Goal: Transaction & Acquisition: Purchase product/service

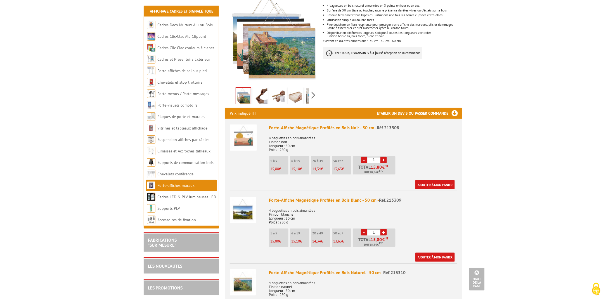
scroll to position [28, 0]
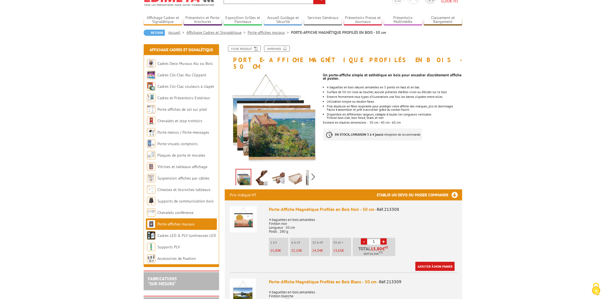
click at [272, 32] on link "Porte-affiches muraux" at bounding box center [269, 32] width 43 height 5
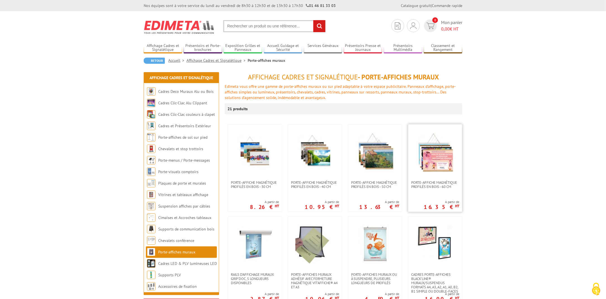
click at [433, 158] on img at bounding box center [435, 152] width 39 height 39
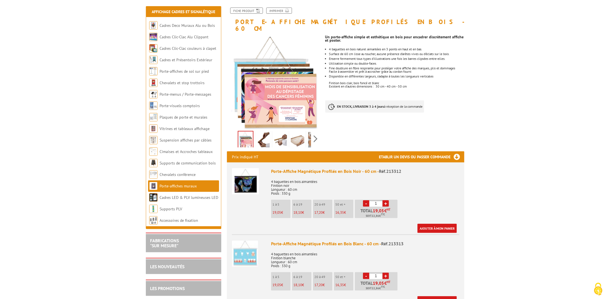
scroll to position [70, 0]
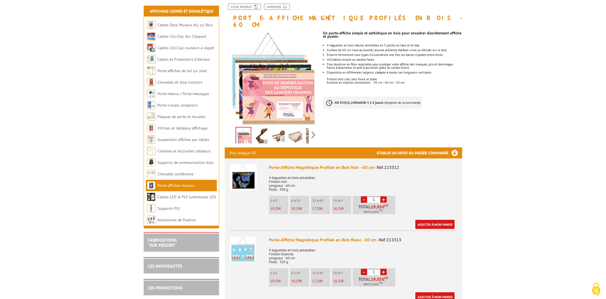
click at [384, 196] on link "+" at bounding box center [383, 199] width 6 height 6
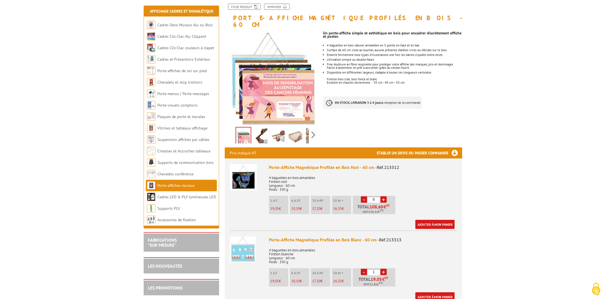
click at [384, 196] on link "+" at bounding box center [383, 199] width 6 height 6
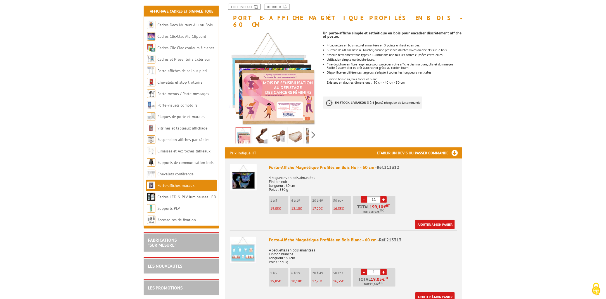
click at [384, 196] on link "+" at bounding box center [383, 199] width 6 height 6
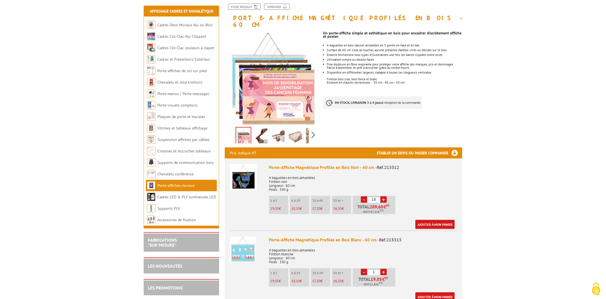
click at [384, 196] on link "+" at bounding box center [383, 199] width 6 height 6
type input "20"
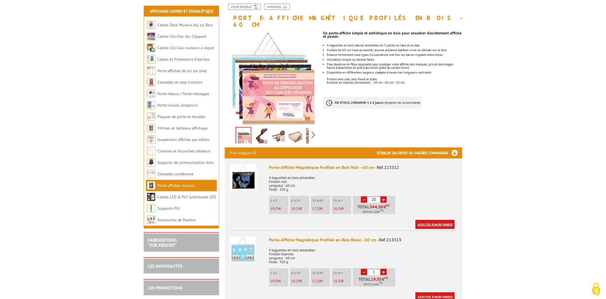
click at [435, 220] on link "Ajouter à mon panier" at bounding box center [434, 224] width 39 height 9
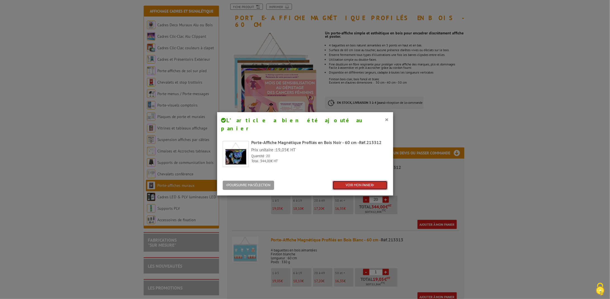
click at [349, 181] on link "VOIR MON PANIER" at bounding box center [360, 185] width 55 height 9
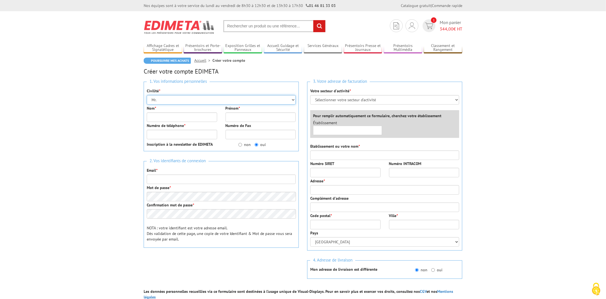
click at [179, 100] on select "Mr. Mme. Mlle." at bounding box center [221, 100] width 149 height 10
select select "Mme."
click at [147, 95] on select "Mr. Mme. Mlle." at bounding box center [221, 100] width 149 height 10
click at [177, 114] on input "Nom *" at bounding box center [182, 117] width 70 height 10
type input "savagner"
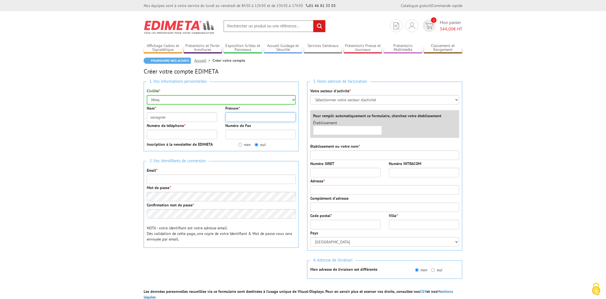
type input "marie"
type input "0271852452"
type input "marie.savagner@free.fr"
type input "[STREET_ADDRESS]"
type input "76130"
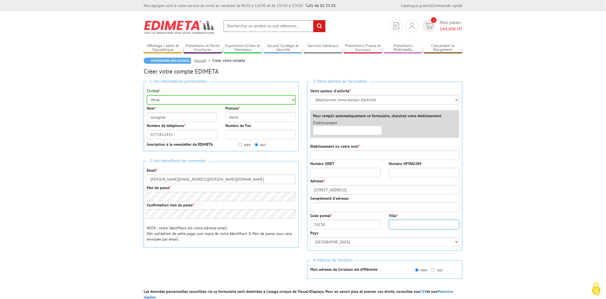
type input "mont saint aignan"
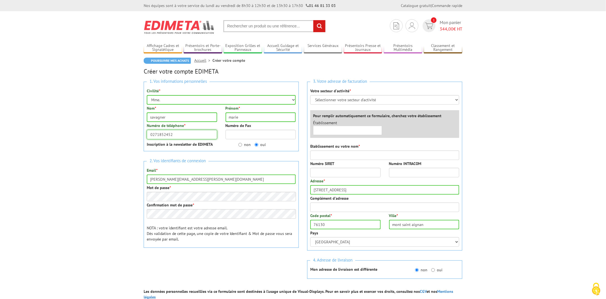
drag, startPoint x: 177, startPoint y: 135, endPoint x: 143, endPoint y: 134, distance: 33.3
click at [143, 134] on div "Numéro de téléphone * 0271852452" at bounding box center [182, 131] width 79 height 16
click at [240, 145] on input "non" at bounding box center [240, 145] width 4 height 4
radio input "true"
click at [257, 146] on label "oui" at bounding box center [260, 145] width 11 height 6
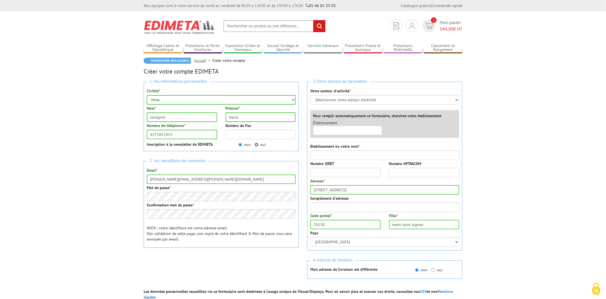
click at [257, 146] on input "oui" at bounding box center [257, 145] width 4 height 4
radio input "true"
drag, startPoint x: 199, startPoint y: 178, endPoint x: 150, endPoint y: 177, distance: 49.2
click at [150, 177] on input "marie.savagner@free.fr" at bounding box center [221, 179] width 149 height 10
type input "marie-savagner@europe-echanges.eu"
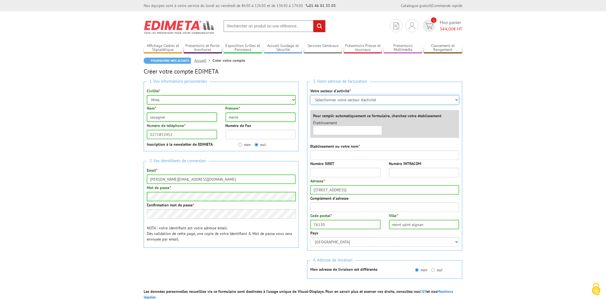
click at [323, 101] on select "Sélectionner votre secteur d'activité Administrations et collectivités Magasins…" at bounding box center [384, 100] width 149 height 10
click at [352, 100] on select "Sélectionner votre secteur d'activité Administrations et collectivités Magasins…" at bounding box center [384, 100] width 149 height 10
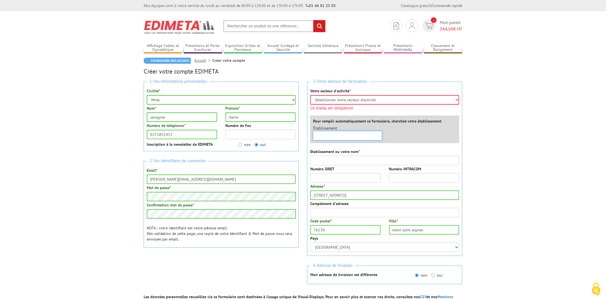
click at [347, 131] on input "text" at bounding box center [347, 136] width 69 height 10
type input "europe echanges"
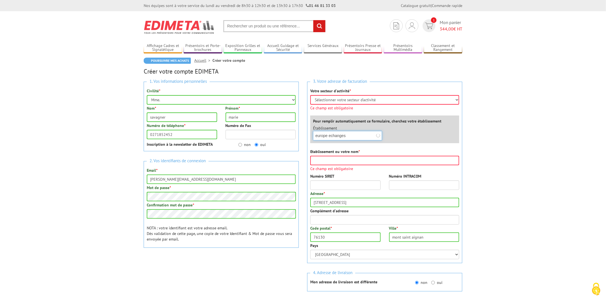
scroll to position [72, 0]
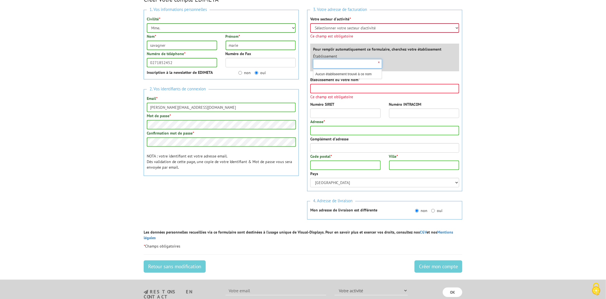
click at [379, 62] on div "×" at bounding box center [347, 64] width 69 height 10
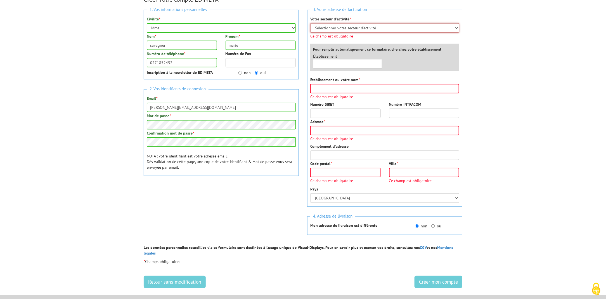
click at [370, 27] on select "Sélectionner votre secteur d'activité Administrations et collectivités Magasins…" at bounding box center [384, 28] width 149 height 10
select select "876"
click at [310, 23] on select "Sélectionner votre secteur d'activité Administrations et collectivités Magasins…" at bounding box center [384, 28] width 149 height 10
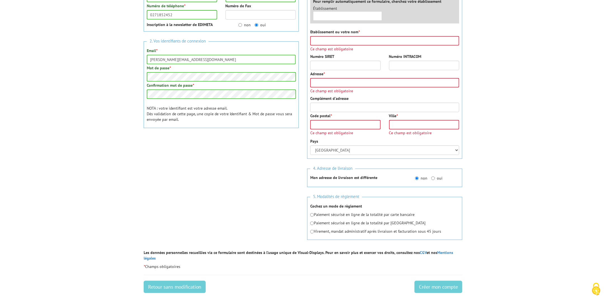
scroll to position [128, 0]
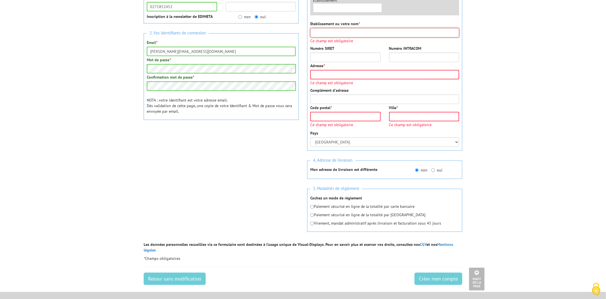
click at [353, 31] on input "Etablissement ou votre nom *" at bounding box center [384, 33] width 149 height 10
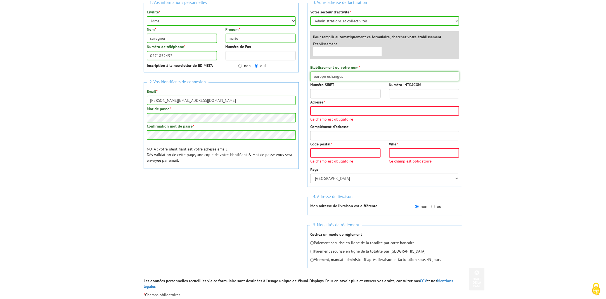
scroll to position [72, 0]
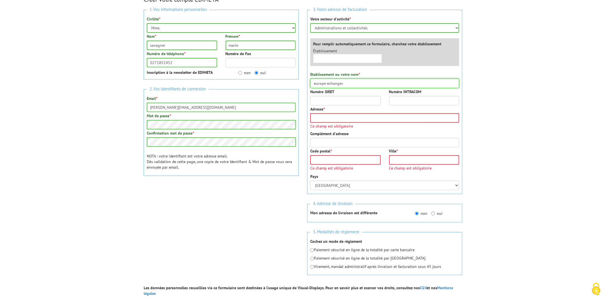
drag, startPoint x: 345, startPoint y: 83, endPoint x: 312, endPoint y: 82, distance: 33.6
click at [312, 82] on input "europe echanges" at bounding box center [384, 84] width 149 height 10
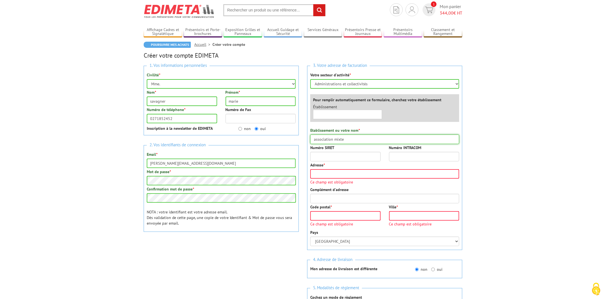
scroll to position [2, 0]
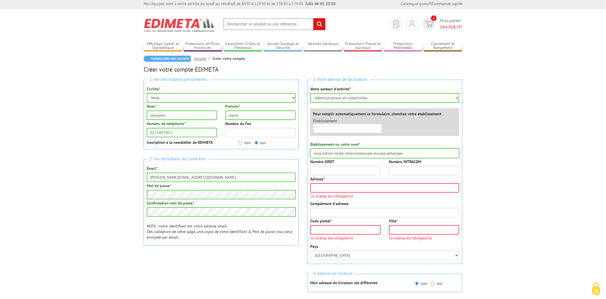
click at [378, 150] on input "association mixte intercommunale europe echanges" at bounding box center [384, 153] width 149 height 10
click at [391, 155] on input "association mixte intercommunale Europe echanges" at bounding box center [384, 153] width 149 height 10
click at [373, 152] on input "association mixte intercommunale Europe échanges" at bounding box center [384, 153] width 149 height 10
type input "association mixte intercommunale Europe échanges"
click at [337, 188] on input "Adresse *" at bounding box center [384, 188] width 149 height 10
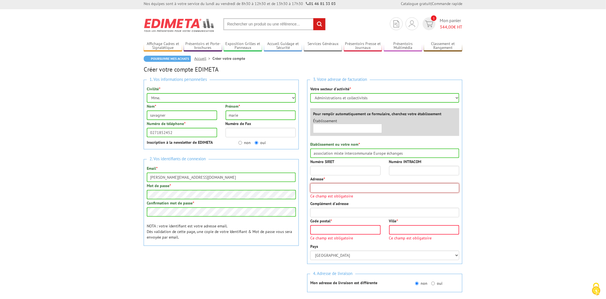
type input "1 bis rue de sebastopol"
type input "76130"
type input "MONT ST AIGNAN"
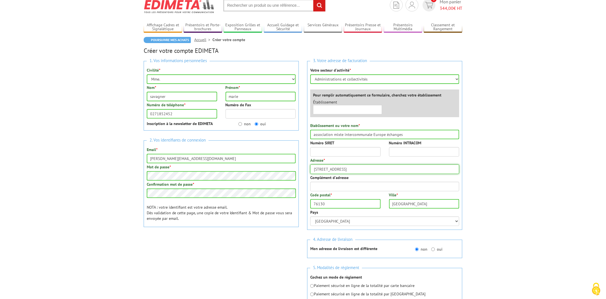
scroll to position [72, 0]
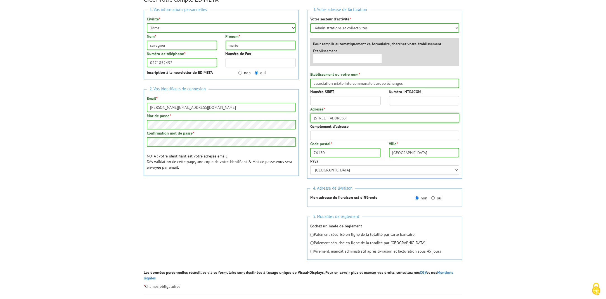
drag, startPoint x: 356, startPoint y: 118, endPoint x: 308, endPoint y: 119, distance: 48.1
click at [311, 120] on input "1 bis rue de sebastopol" at bounding box center [384, 118] width 149 height 10
type input "27 rue poix blanc"
drag, startPoint x: 328, startPoint y: 152, endPoint x: 308, endPoint y: 152, distance: 19.3
click at [309, 152] on div "Code postal * 76130" at bounding box center [345, 149] width 79 height 16
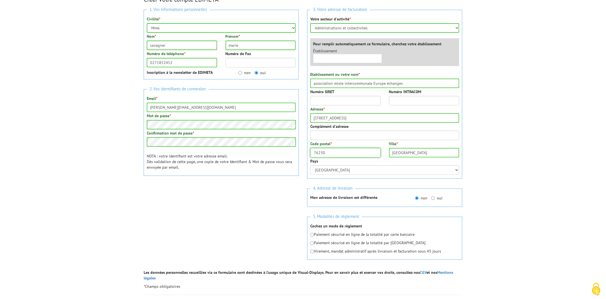
type input "76230"
drag, startPoint x: 433, startPoint y: 151, endPoint x: 384, endPoint y: 145, distance: 49.5
click at [384, 145] on div "Code postal * 76230 Ville * MONT ST AIGNAN" at bounding box center [384, 149] width 157 height 17
drag, startPoint x: 352, startPoint y: 116, endPoint x: 308, endPoint y: 116, distance: 44.2
click at [308, 116] on div "3. Votre adresse de facturation Votre secteur d'activité * Sélectionner votre s…" at bounding box center [384, 94] width 155 height 169
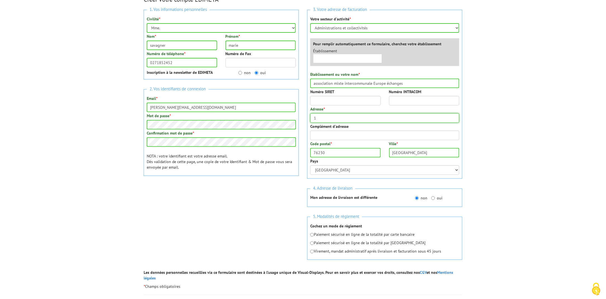
type input "1 bis rue de sebastopol"
click at [328, 153] on input "76230" at bounding box center [345, 153] width 70 height 10
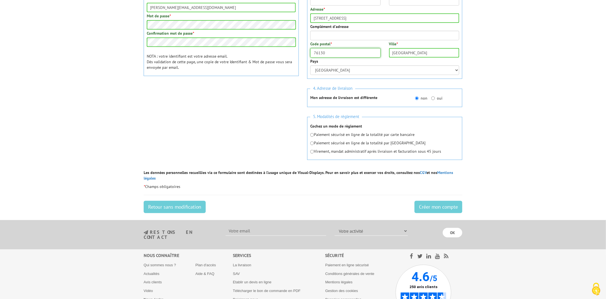
scroll to position [184, 0]
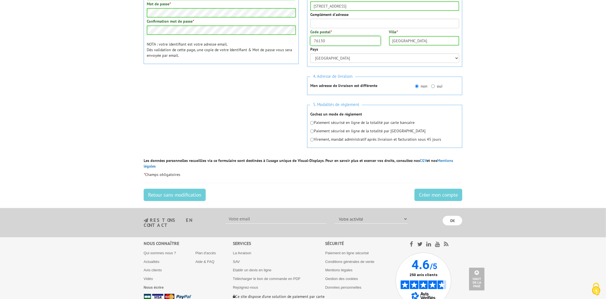
type input "76130"
click at [312, 123] on input "radio" at bounding box center [312, 123] width 4 height 4
radio input "true"
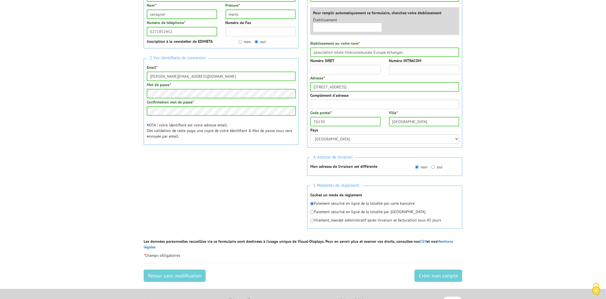
scroll to position [156, 0]
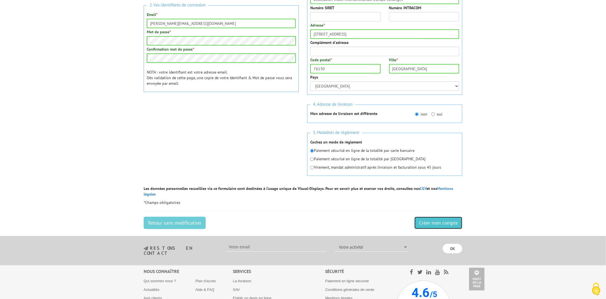
click at [439, 220] on input "Créer mon compte" at bounding box center [439, 223] width 48 height 12
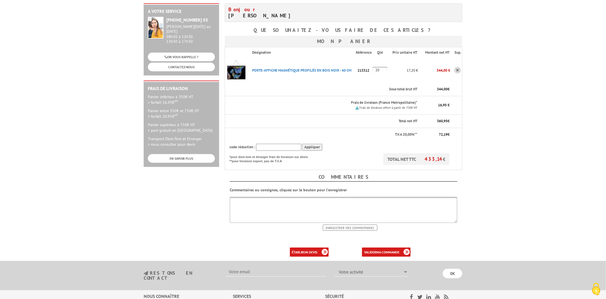
scroll to position [105, 0]
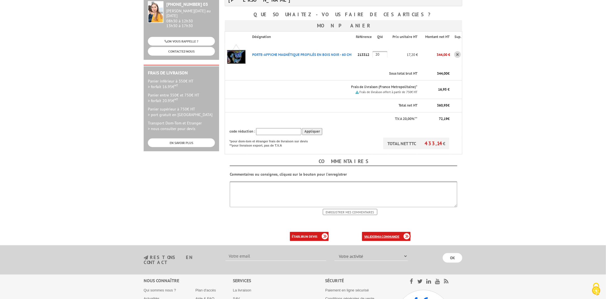
click at [388, 234] on b "ma commande" at bounding box center [387, 236] width 23 height 4
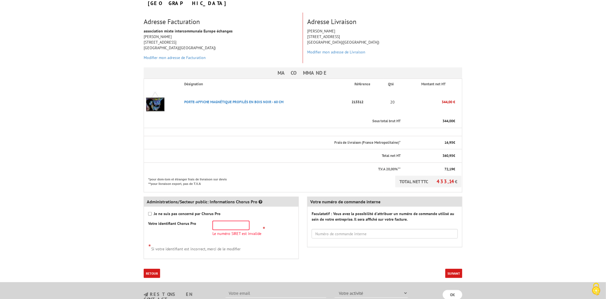
scroll to position [91, 0]
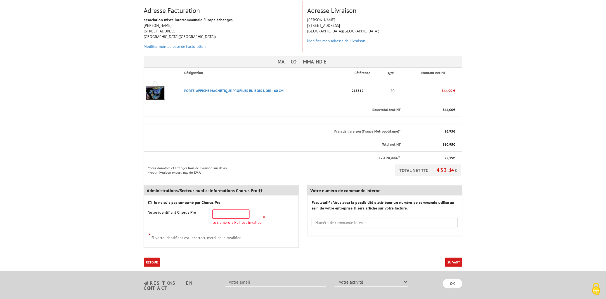
click at [150, 201] on input "Je ne suis pas concerné par Chorus Pro" at bounding box center [150, 203] width 4 height 4
checkbox input "true"
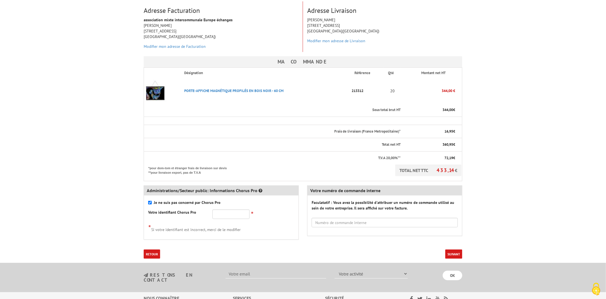
click at [459, 249] on button "Suivant" at bounding box center [453, 253] width 17 height 9
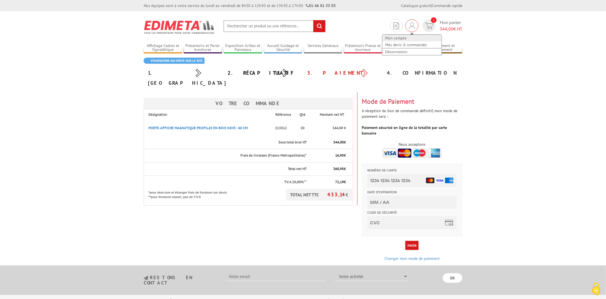
click at [396, 36] on link "Mon compte" at bounding box center [411, 38] width 59 height 7
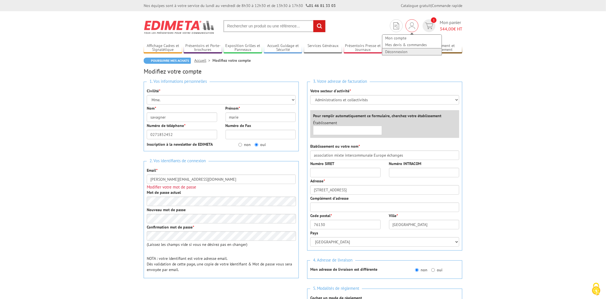
click at [391, 51] on link "Déconnexion" at bounding box center [411, 51] width 59 height 7
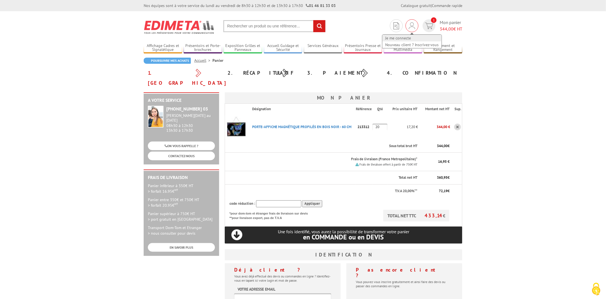
click at [403, 39] on link "Je me connecte" at bounding box center [411, 38] width 59 height 7
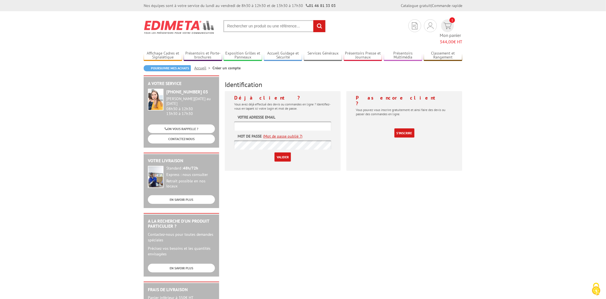
click at [281, 121] on input "text" at bounding box center [282, 125] width 97 height 9
type input "marie.savagner@free.fr"
click at [286, 152] on input "Valider" at bounding box center [282, 156] width 16 height 9
click at [274, 121] on input "text" at bounding box center [282, 125] width 97 height 9
type input "marie-savagner@europe-echanges.eu"
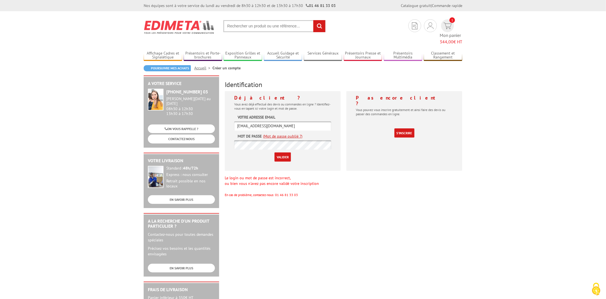
click at [284, 152] on input "Valider" at bounding box center [282, 156] width 16 height 9
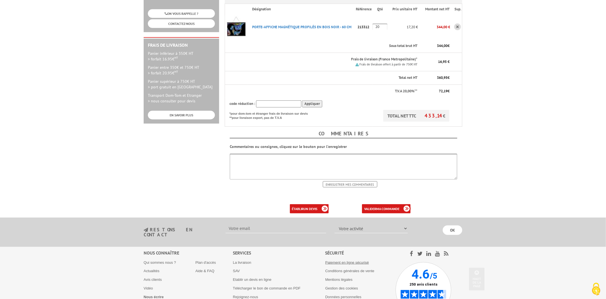
scroll to position [132, 0]
click at [382, 206] on b "ma commande" at bounding box center [387, 208] width 23 height 4
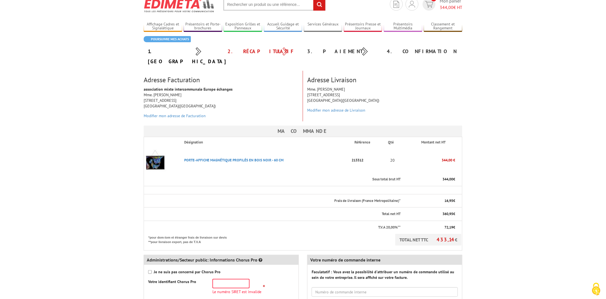
scroll to position [98, 0]
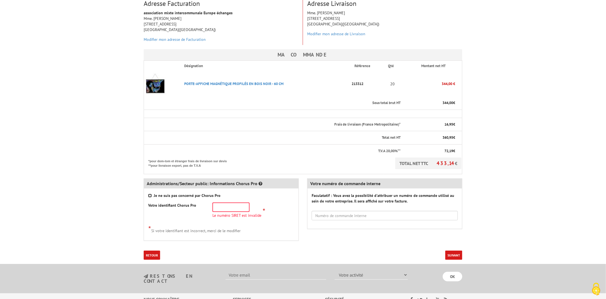
click at [150, 194] on input "Je ne suis pas concerné par Chorus Pro" at bounding box center [150, 196] width 4 height 4
checkbox input "true"
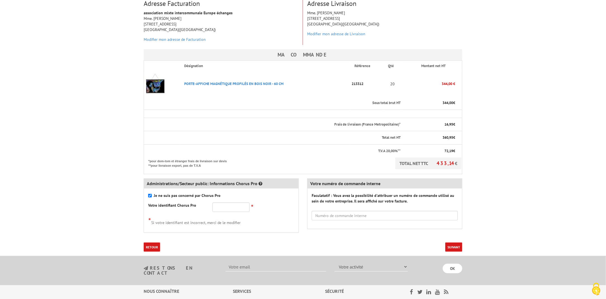
click at [454, 242] on button "Suivant" at bounding box center [453, 246] width 17 height 9
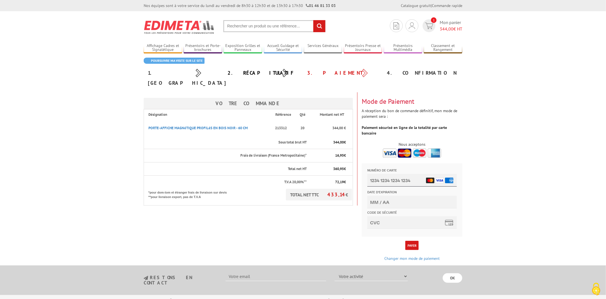
click at [374, 181] on input "Numéro de carte" at bounding box center [411, 180] width 89 height 13
type input "[CREDIT_CARD_NUMBER]"
click at [375, 202] on input "Date d'expiration" at bounding box center [411, 202] width 89 height 13
type input "06/26"
click at [379, 224] on input "Code de sécurité" at bounding box center [411, 222] width 89 height 13
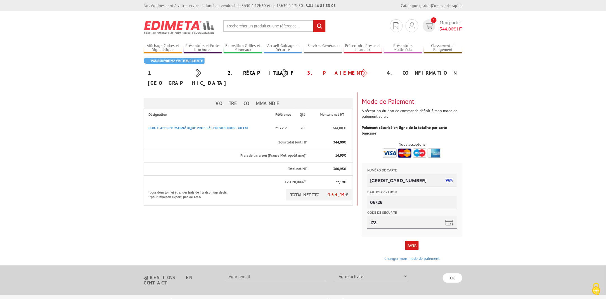
type input "173"
click at [415, 241] on button "Payer" at bounding box center [411, 245] width 13 height 9
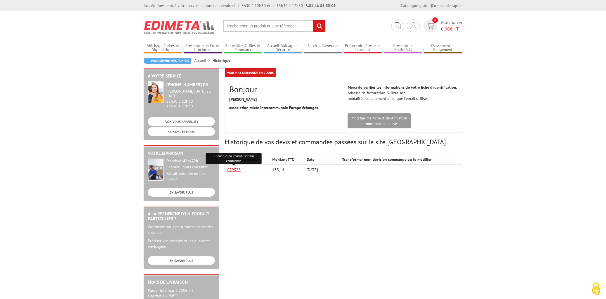
click at [234, 168] on link "C79535" at bounding box center [233, 169] width 13 height 5
